Goal: Task Accomplishment & Management: Complete application form

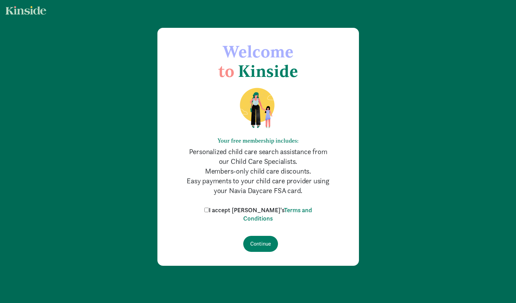
click at [240, 211] on label "I accept [PERSON_NAME]'s Terms and Conditions" at bounding box center [258, 214] width 111 height 17
click at [209, 211] on input "I accept [PERSON_NAME]'s Terms and Conditions" at bounding box center [206, 209] width 5 height 5
checkbox input "true"
click at [257, 241] on input "Continue" at bounding box center [260, 244] width 35 height 16
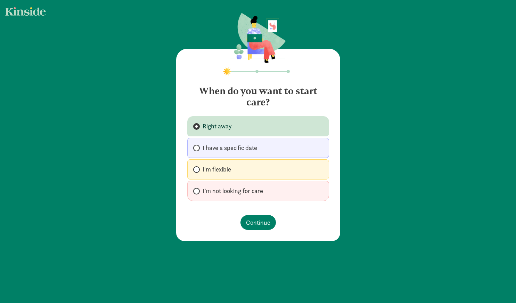
click at [227, 171] on span "I'm flexible" at bounding box center [217, 169] width 28 height 8
click at [198, 171] on input "I'm flexible" at bounding box center [195, 169] width 5 height 5
radio input "true"
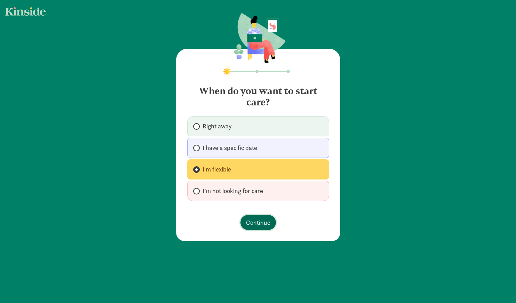
click at [251, 219] on span "Continue" at bounding box center [258, 222] width 24 height 9
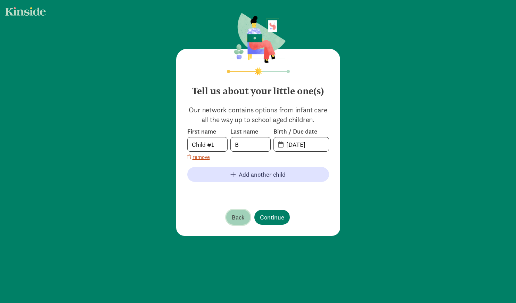
click at [239, 220] on span "Back" at bounding box center [238, 216] width 13 height 9
